Goal: Information Seeking & Learning: Learn about a topic

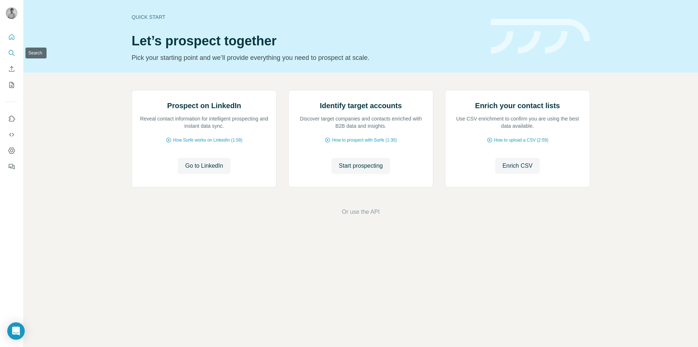
click at [12, 50] on icon "Search" at bounding box center [11, 52] width 7 height 7
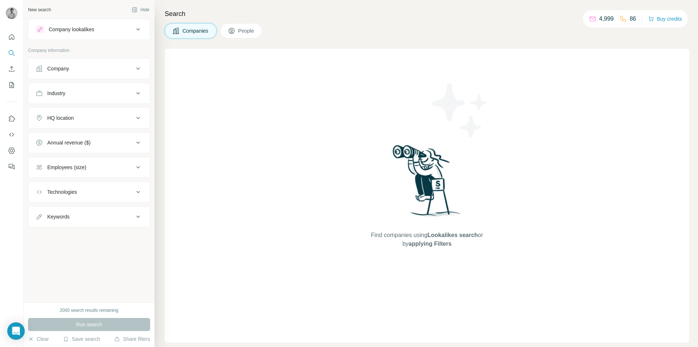
click at [78, 68] on div "Company" at bounding box center [85, 68] width 98 height 7
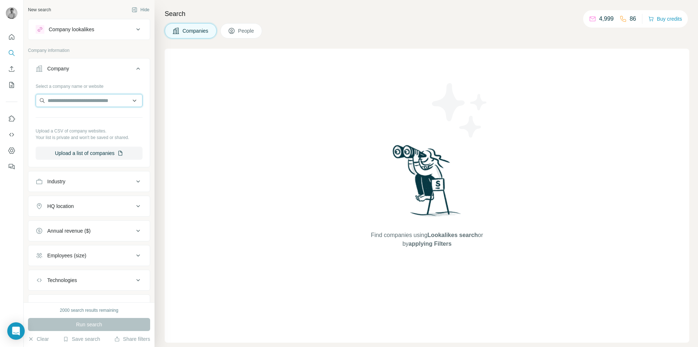
click at [79, 101] on input "text" at bounding box center [89, 100] width 107 height 13
paste input "**********"
type input "**********"
click at [84, 119] on p "JOI Gaming" at bounding box center [73, 116] width 35 height 7
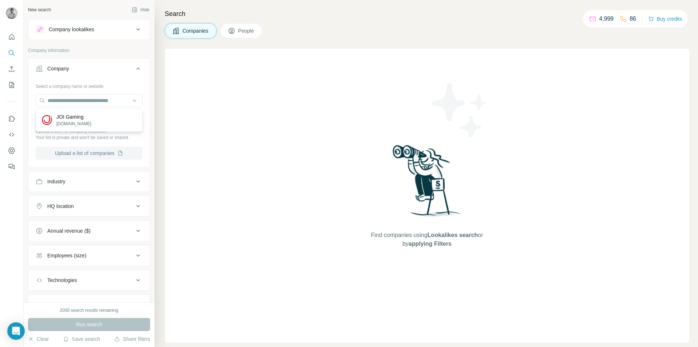
scroll to position [0, 0]
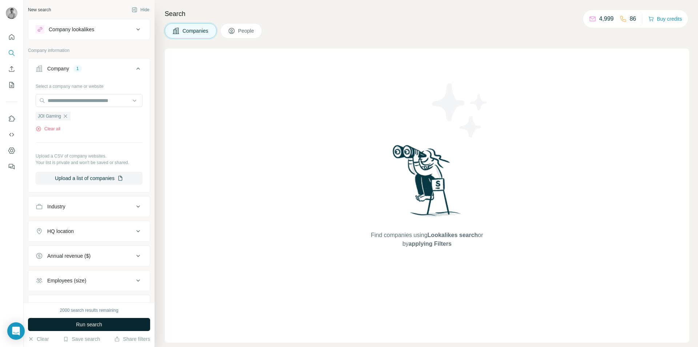
click at [89, 322] on span "Run search" at bounding box center [89, 324] width 26 height 7
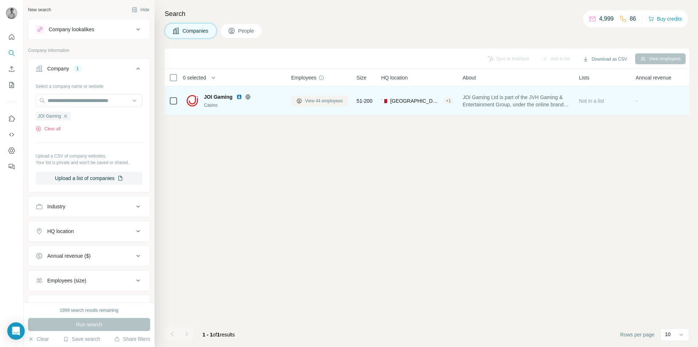
click at [319, 101] on span "View 44 employees" at bounding box center [324, 101] width 38 height 7
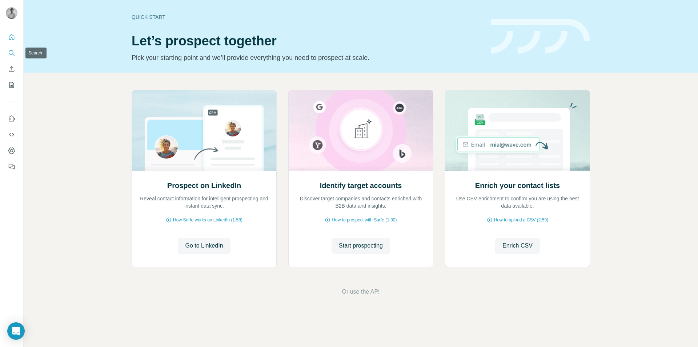
click at [9, 55] on icon "Search" at bounding box center [11, 52] width 7 height 7
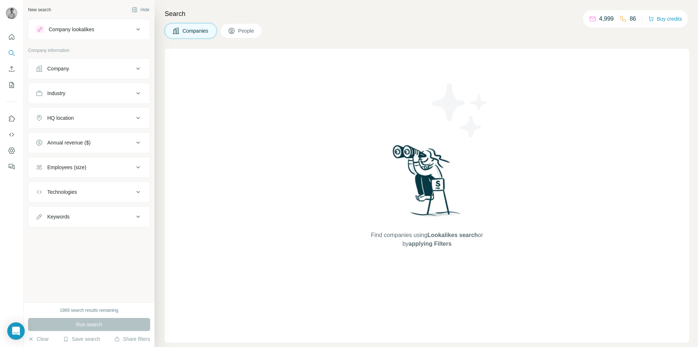
drag, startPoint x: 79, startPoint y: 72, endPoint x: 82, endPoint y: 79, distance: 7.3
click at [79, 72] on button "Company" at bounding box center [88, 68] width 121 height 17
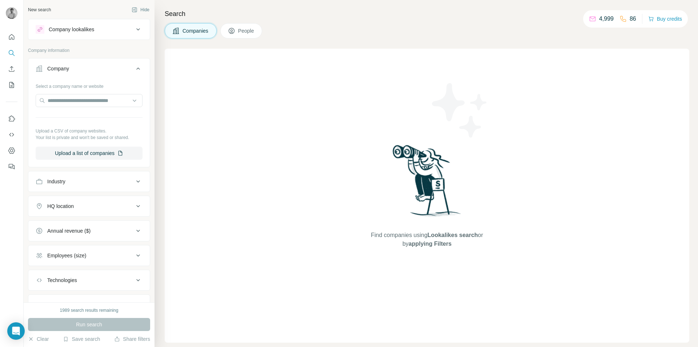
click at [84, 85] on div "Select a company name or website" at bounding box center [89, 84] width 107 height 9
click at [87, 98] on input "text" at bounding box center [89, 100] width 107 height 13
paste input "**********"
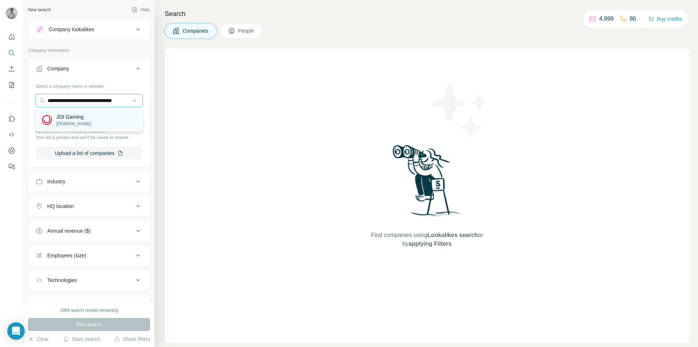
type input "**********"
click at [85, 120] on div "JOI Gaming [DOMAIN_NAME]" at bounding box center [88, 120] width 103 height 20
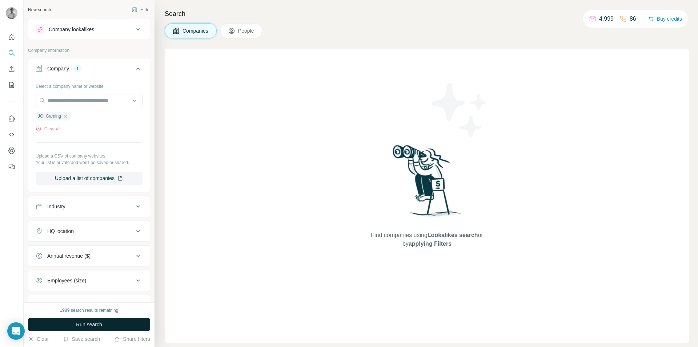
click at [118, 325] on button "Run search" at bounding box center [89, 324] width 122 height 13
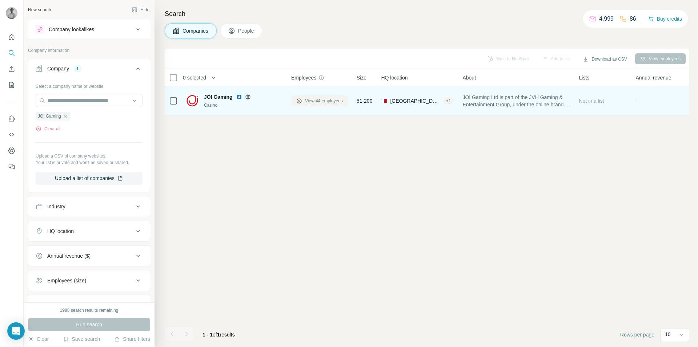
click at [303, 99] on button "View 44 employees" at bounding box center [319, 101] width 57 height 11
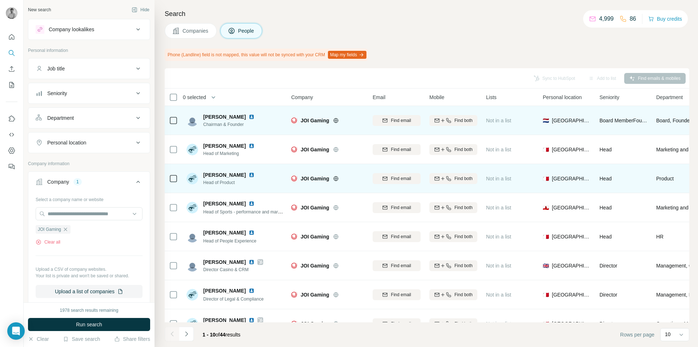
click at [249, 174] on img at bounding box center [252, 175] width 6 height 6
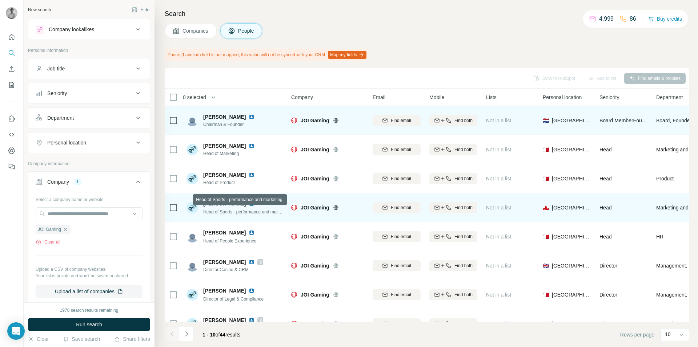
scroll to position [54, 0]
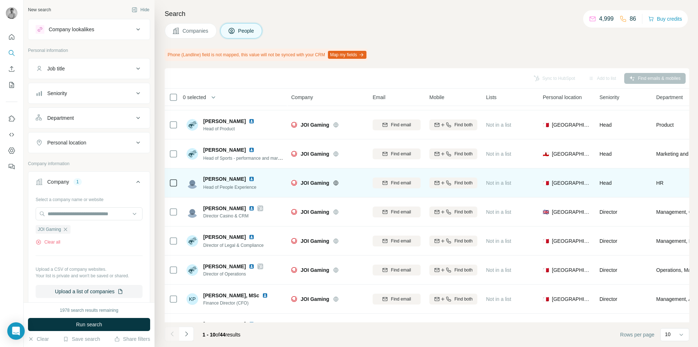
click at [251, 181] on img at bounding box center [252, 179] width 6 height 6
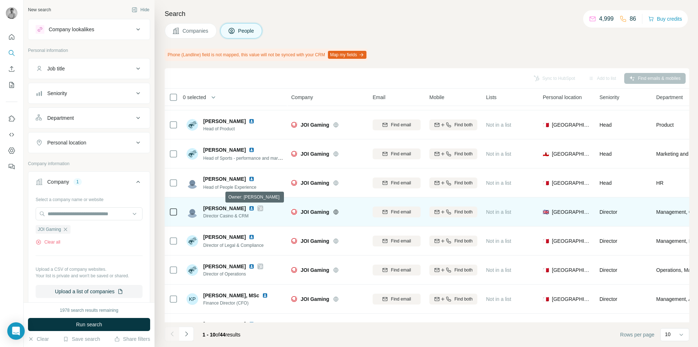
scroll to position [74, 0]
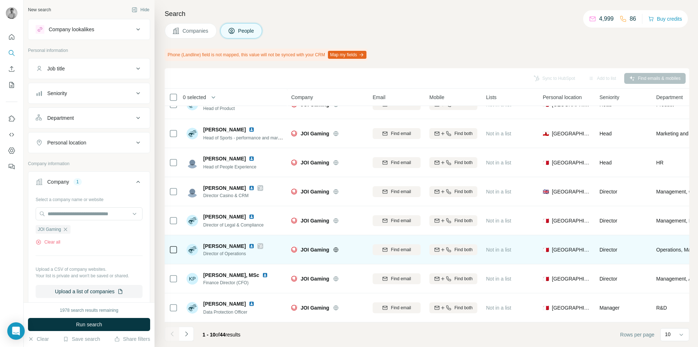
click at [249, 246] on img at bounding box center [252, 247] width 6 height 6
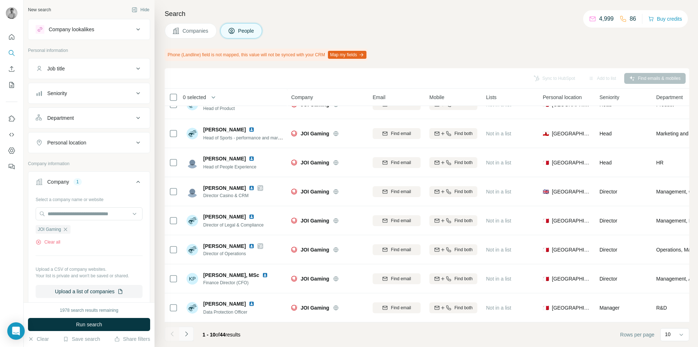
click at [185, 334] on icon "Navigate to next page" at bounding box center [186, 334] width 7 height 7
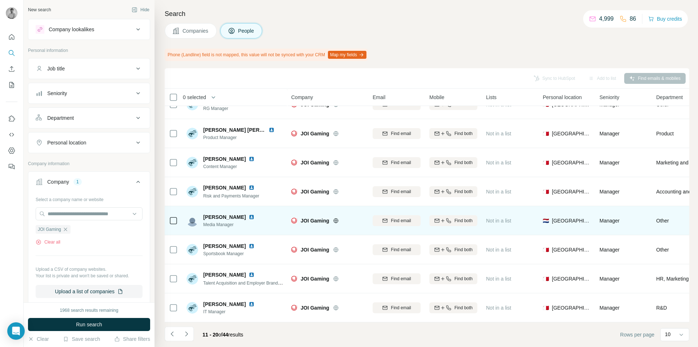
scroll to position [0, 0]
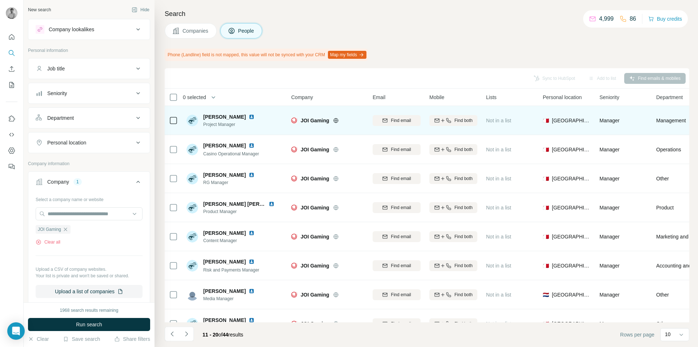
click at [249, 117] on img at bounding box center [252, 117] width 6 height 6
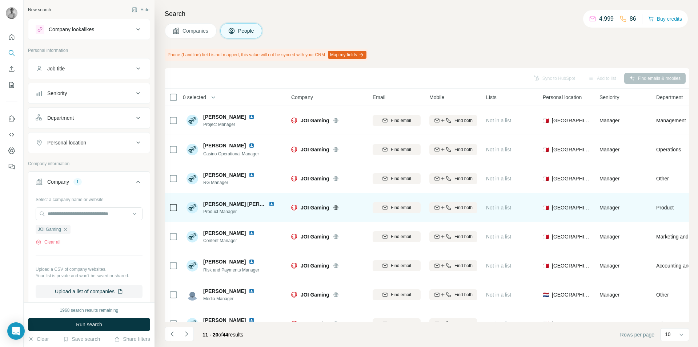
click at [270, 204] on img at bounding box center [272, 204] width 6 height 6
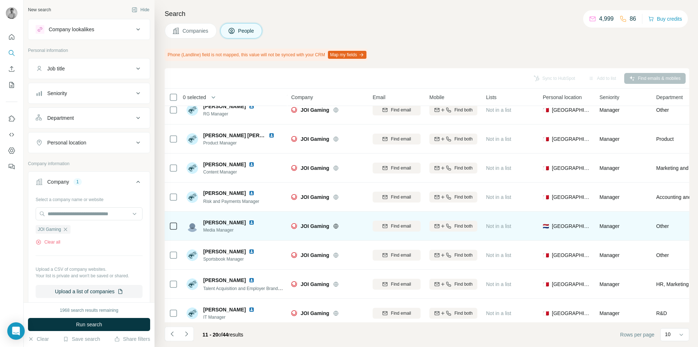
scroll to position [74, 0]
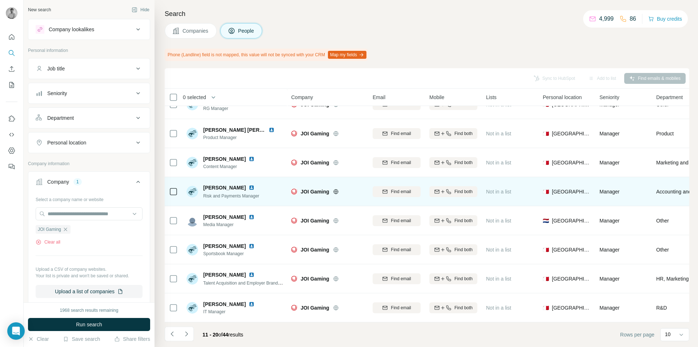
click at [252, 190] on img at bounding box center [252, 188] width 6 height 6
